Goal: Check status

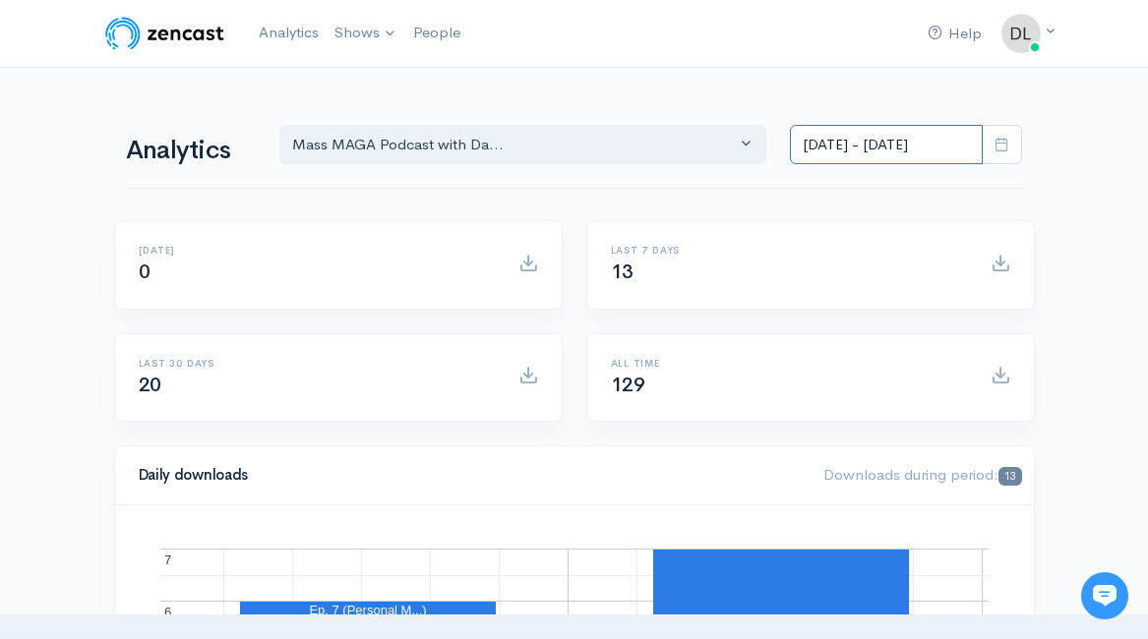
click at [887, 141] on input "[DATE] - [DATE]" at bounding box center [886, 145] width 193 height 40
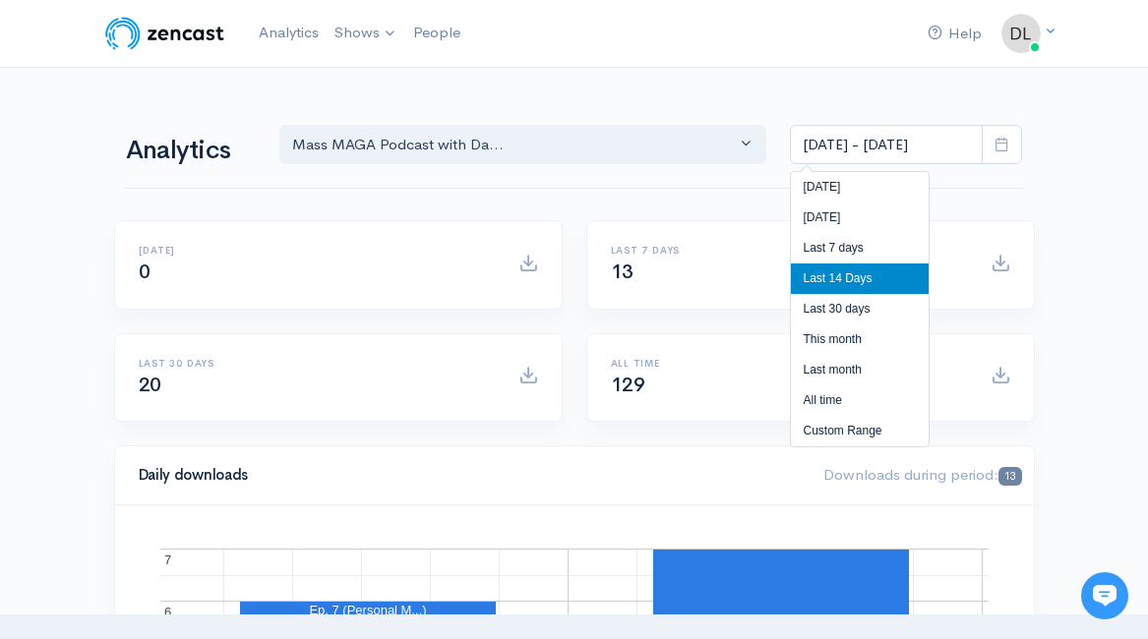
click at [844, 393] on li "All time" at bounding box center [860, 401] width 138 height 30
type input "[DATE] - [DATE]"
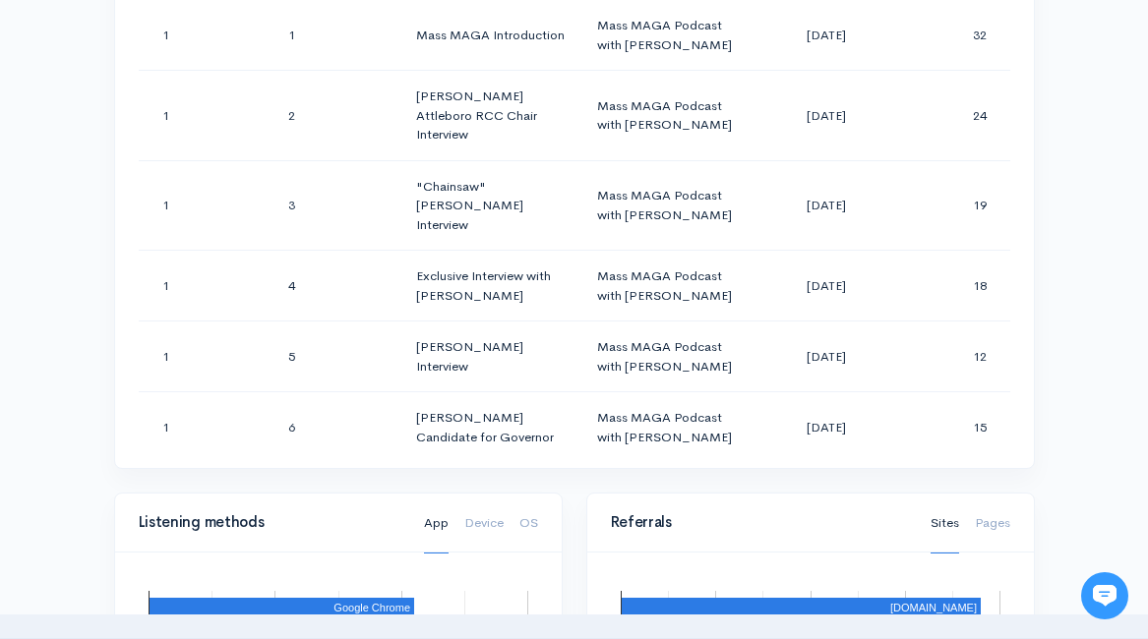
scroll to position [50, 0]
